Goal: Find specific page/section: Find specific page/section

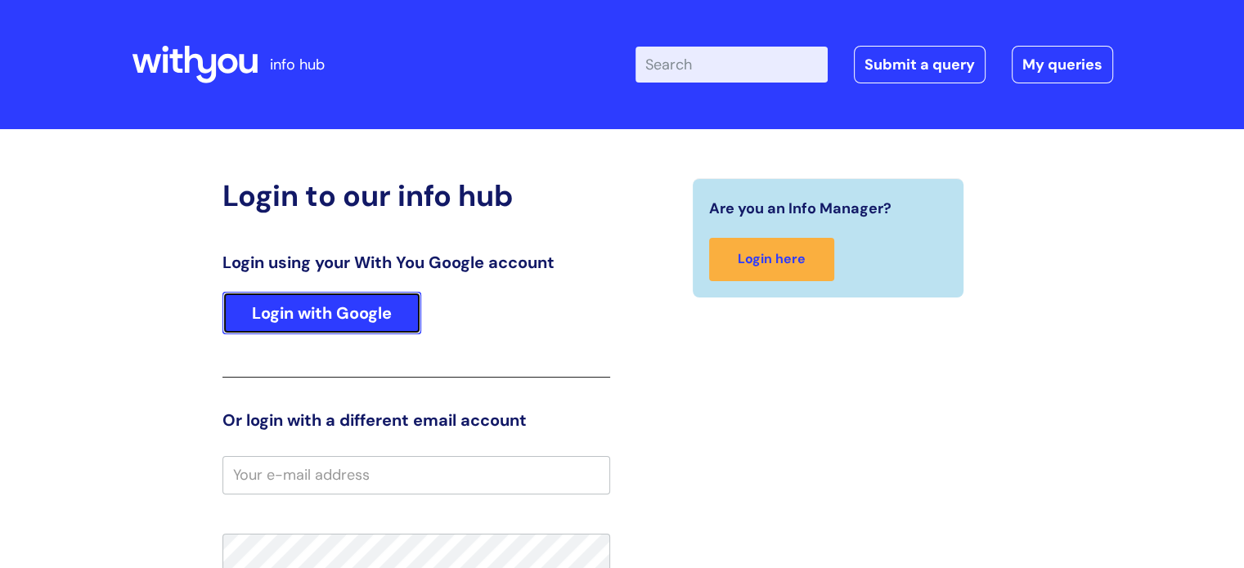
click at [327, 308] on link "Login with Google" at bounding box center [321, 313] width 199 height 43
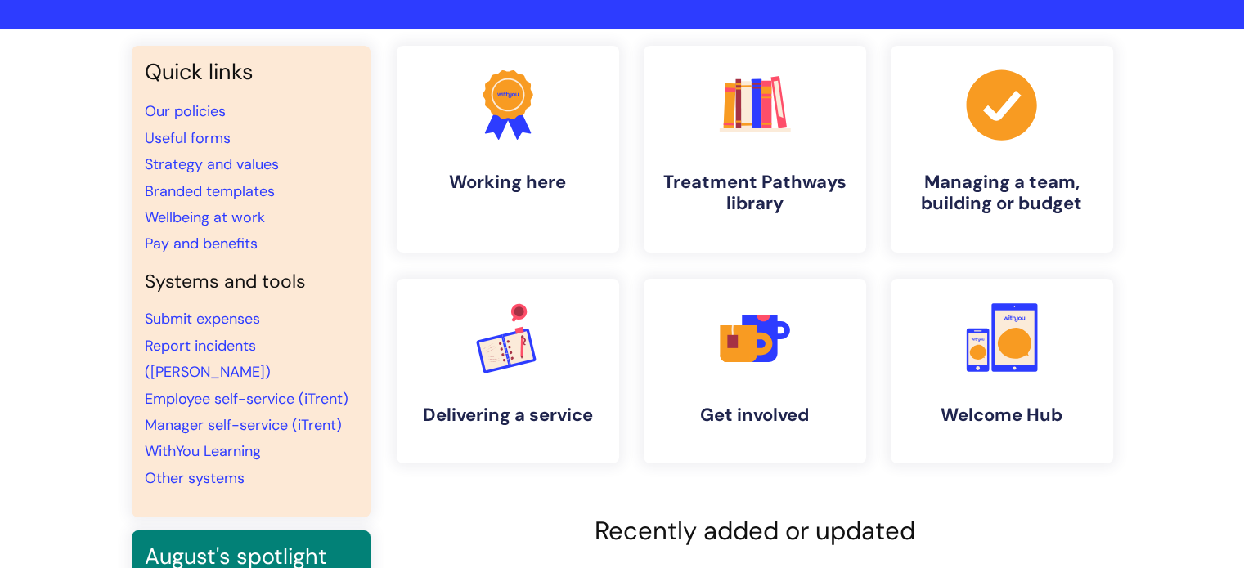
scroll to position [82, 0]
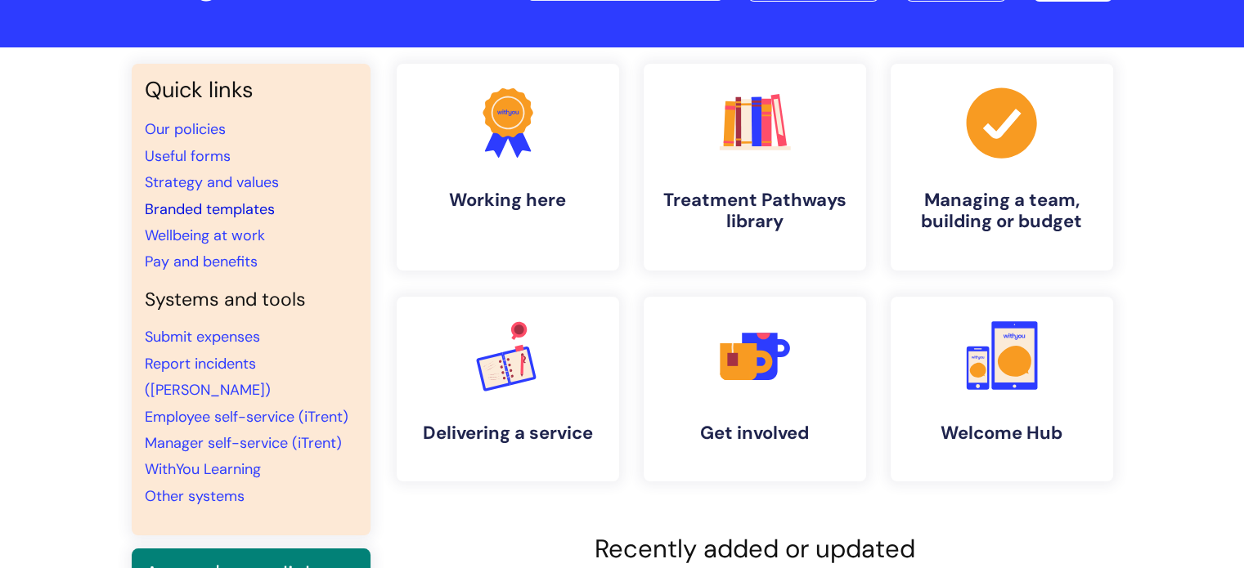
click at [189, 211] on link "Branded templates" at bounding box center [210, 210] width 130 height 20
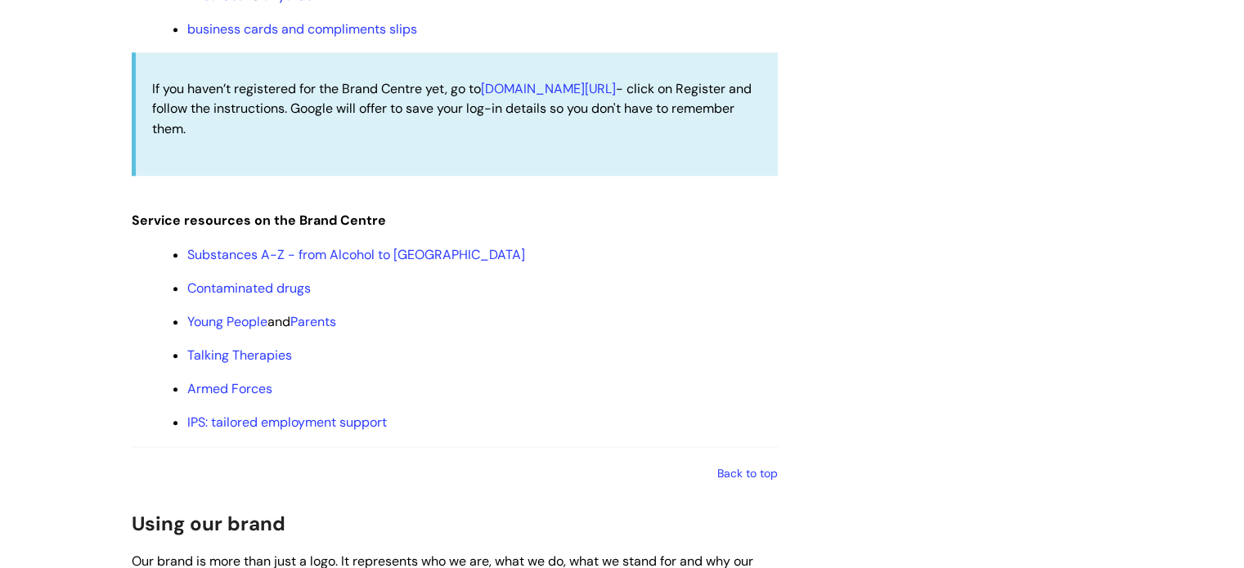
scroll to position [1881, 0]
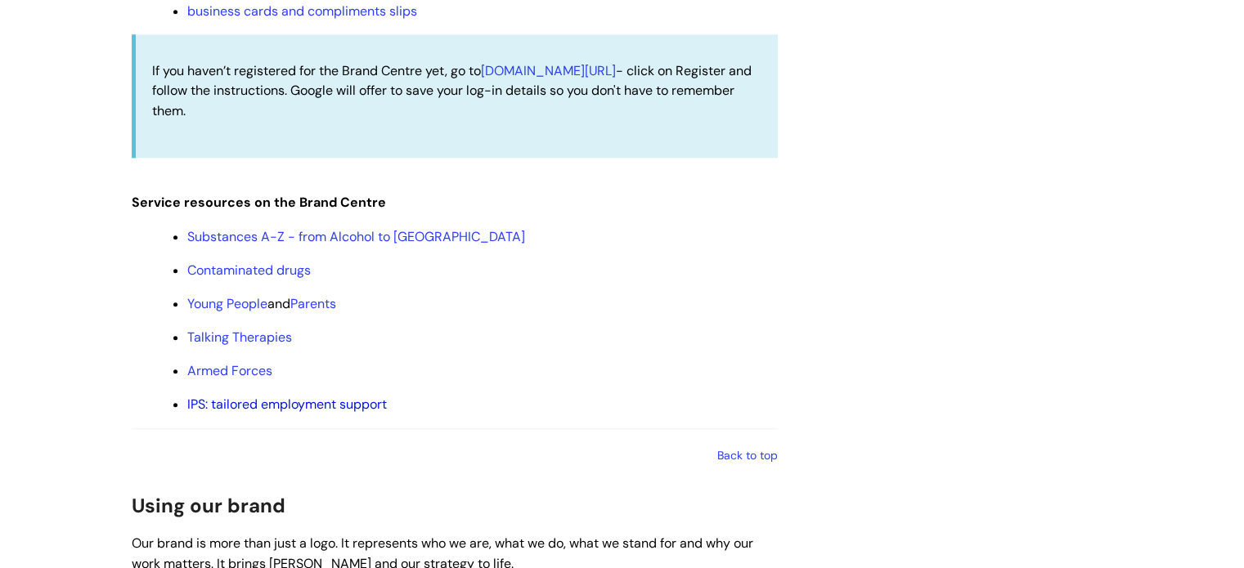
click at [317, 413] on link "IPS: tailored employment support" at bounding box center [287, 404] width 200 height 17
